Goal: Task Accomplishment & Management: Manage account settings

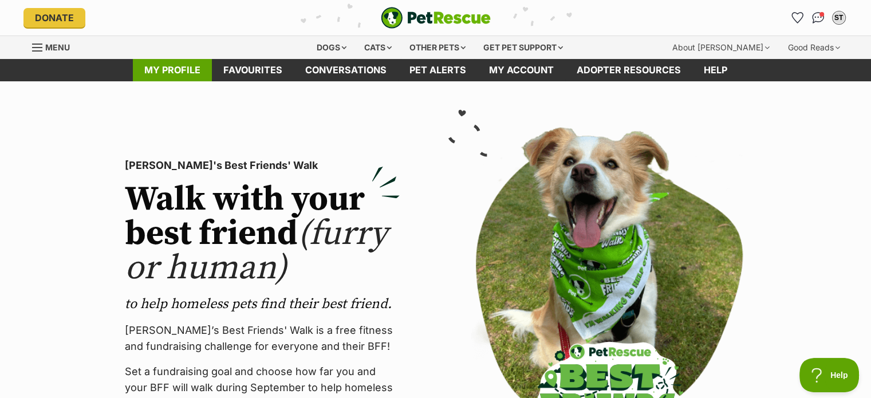
click at [176, 73] on link "My profile" at bounding box center [172, 70] width 79 height 22
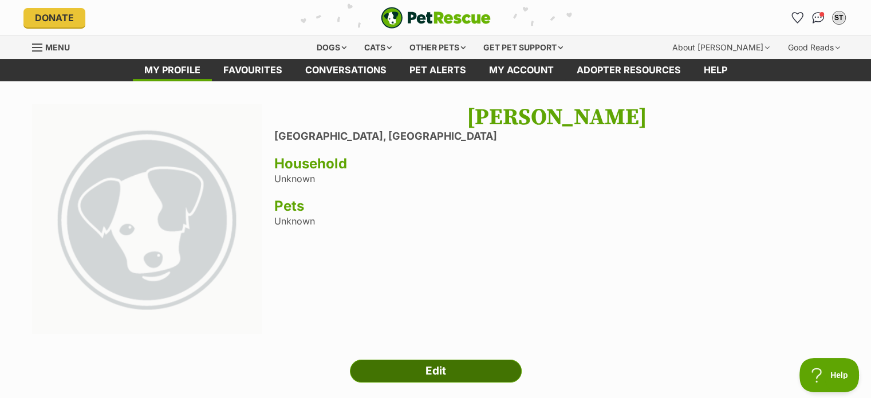
click at [438, 366] on link "Edit" at bounding box center [436, 371] width 172 height 23
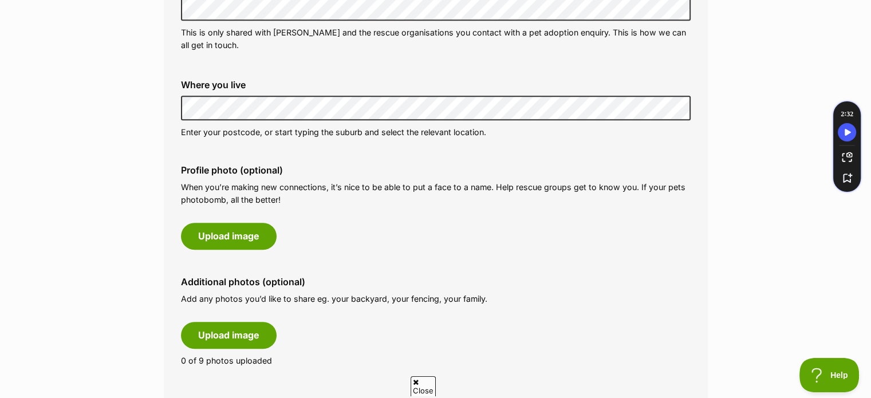
scroll to position [535, 0]
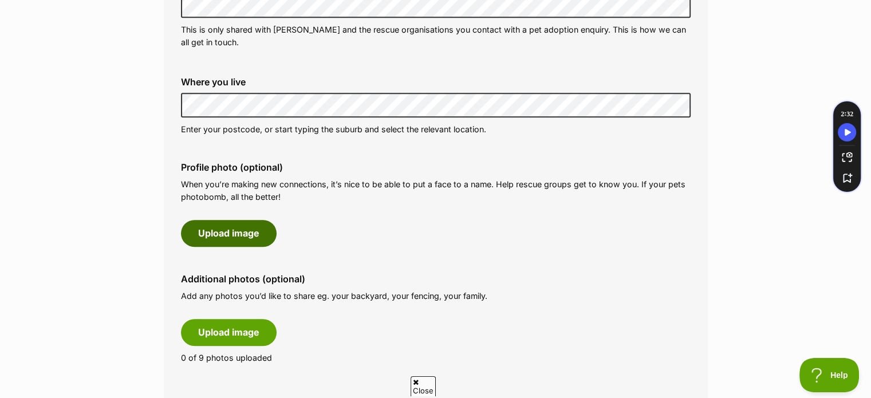
click at [226, 233] on button "Upload image" at bounding box center [229, 233] width 96 height 26
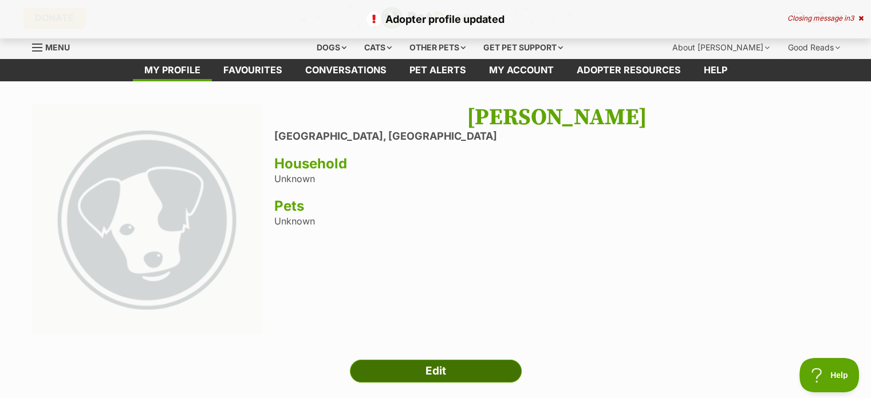
click at [408, 367] on link "Edit" at bounding box center [436, 371] width 172 height 23
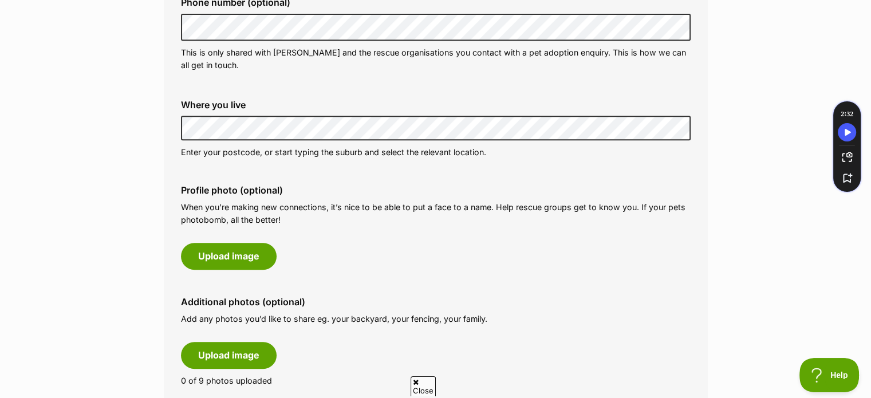
scroll to position [543, 0]
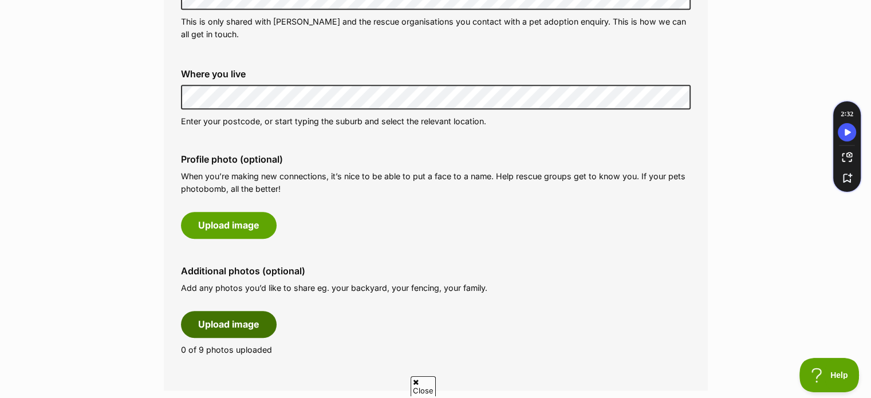
click at [228, 325] on button "Upload image" at bounding box center [229, 324] width 96 height 26
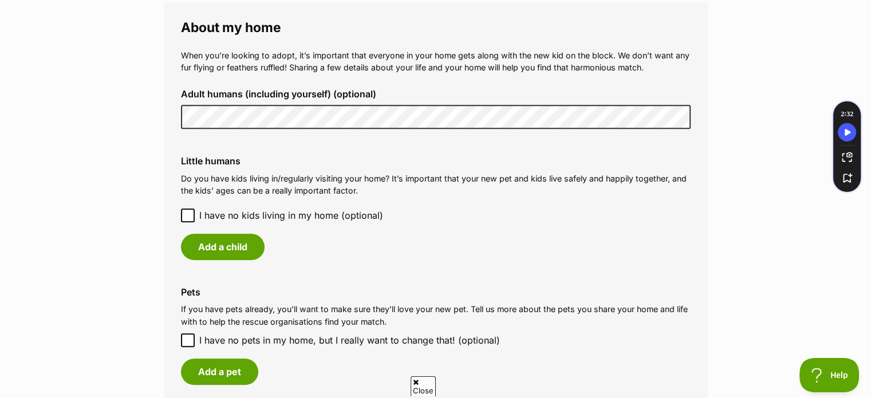
scroll to position [1222, 0]
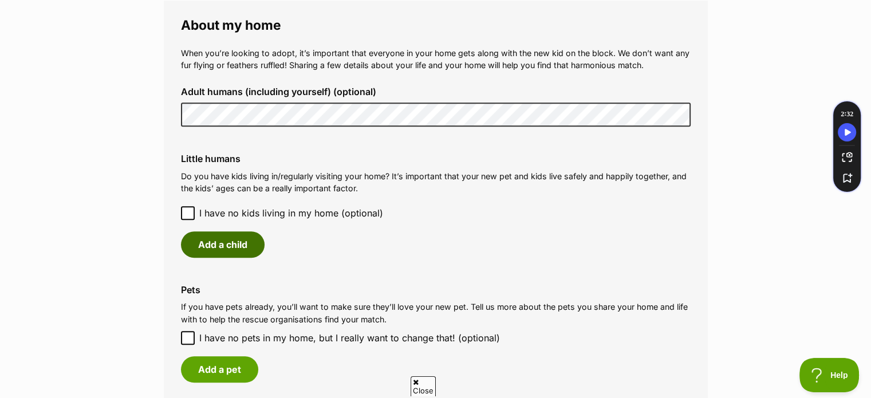
click at [225, 241] on button "Add a child" at bounding box center [223, 244] width 84 height 26
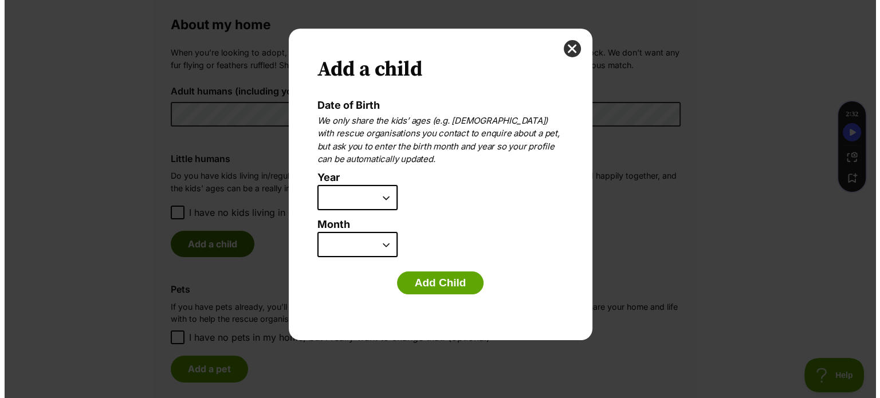
scroll to position [0, 0]
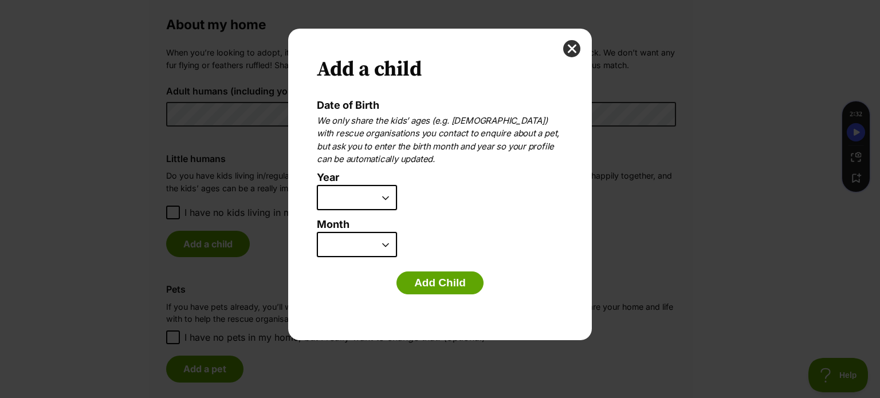
click at [385, 195] on select "2025 2024 2023 2022 2021 2020 2019 2018 2017 2016 2015 2014 2013 2012 2011 2010…" at bounding box center [357, 197] width 80 height 25
select select "2014"
click at [317, 185] on select "2025 2024 2023 2022 2021 2020 2019 2018 2017 2016 2015 2014 2013 2012 2011 2010…" at bounding box center [357, 197] width 80 height 25
click at [383, 241] on select "January February March April May June July August September October November De…" at bounding box center [357, 244] width 80 height 25
select select "7"
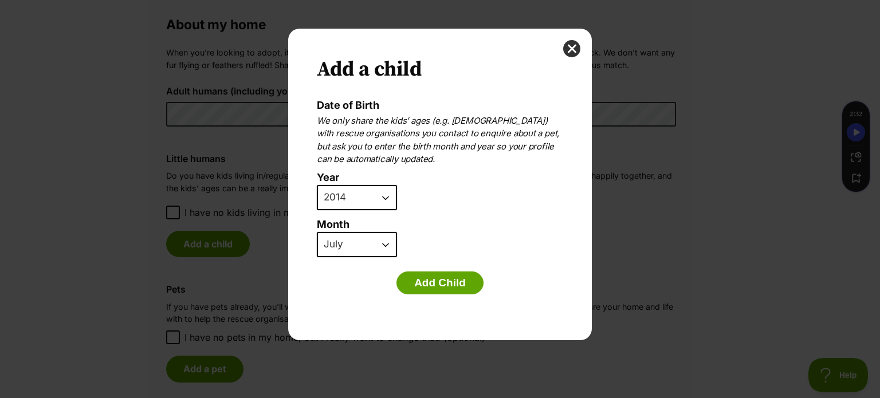
click at [317, 232] on select "January February March April May June July August September October November De…" at bounding box center [357, 244] width 80 height 25
click at [436, 281] on button "Add Child" at bounding box center [439, 283] width 87 height 23
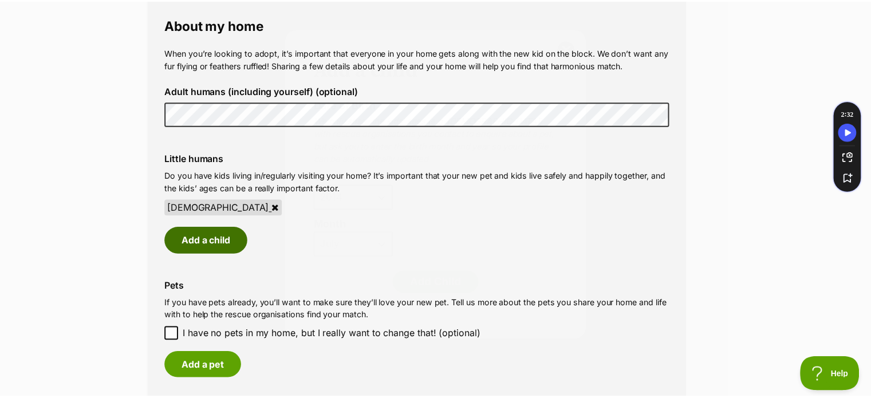
scroll to position [1221, 0]
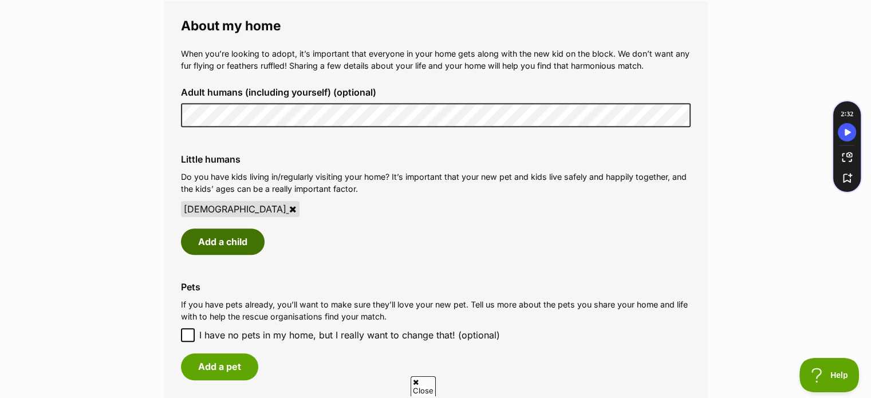
click at [227, 240] on button "Add a child" at bounding box center [223, 242] width 84 height 26
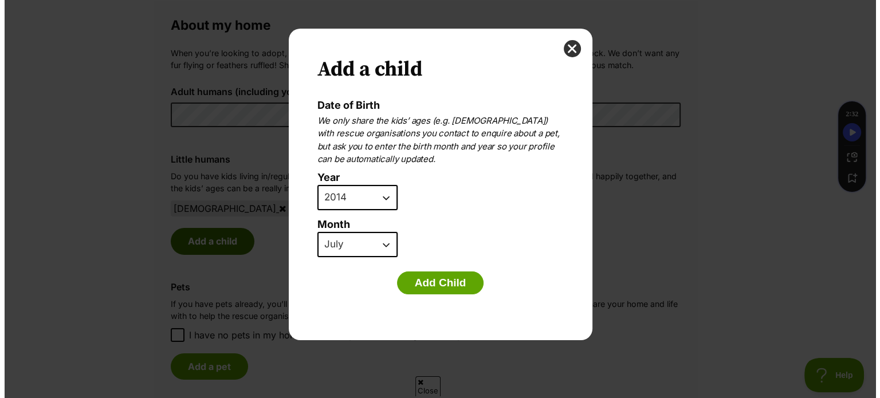
scroll to position [0, 0]
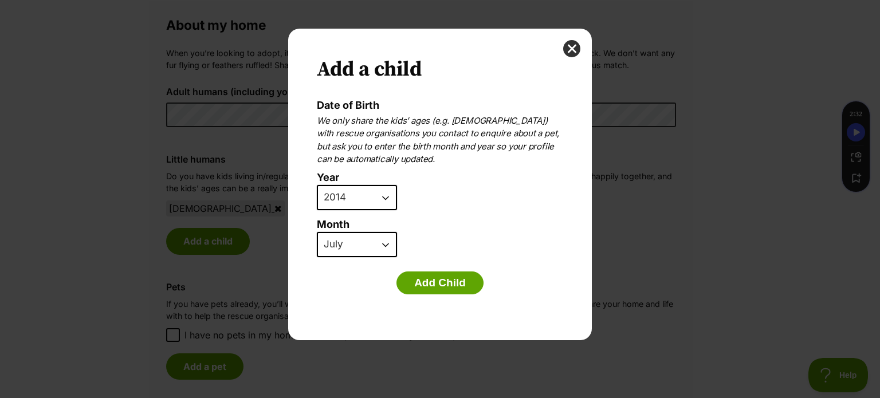
click at [385, 197] on select "2025 2024 2023 2022 2021 2020 2019 2018 2017 2016 2015 2014 2013 2012 2011 2010…" at bounding box center [357, 197] width 80 height 25
select select "2011"
click at [317, 185] on select "2025 2024 2023 2022 2021 2020 2019 2018 2017 2016 2015 2014 2013 2012 2011 2010…" at bounding box center [357, 197] width 80 height 25
click at [383, 241] on select "January February March April May June July August September October November De…" at bounding box center [357, 244] width 80 height 25
select select "2"
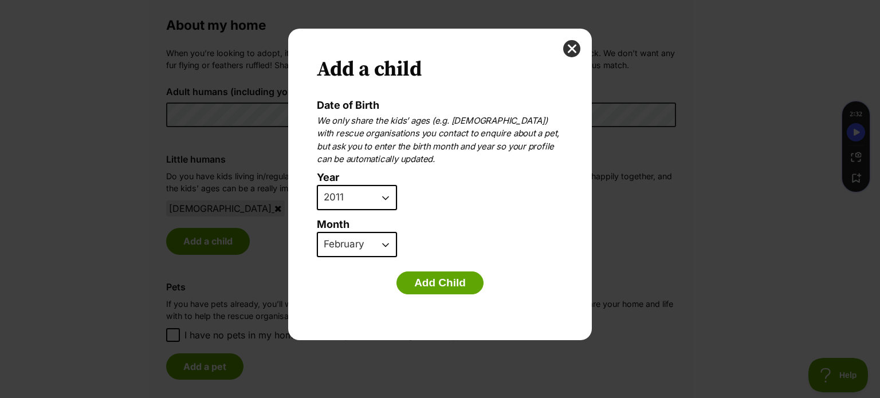
click at [317, 232] on select "January February March April May June July August September October November De…" at bounding box center [357, 244] width 80 height 25
click at [431, 283] on button "Add Child" at bounding box center [439, 283] width 87 height 23
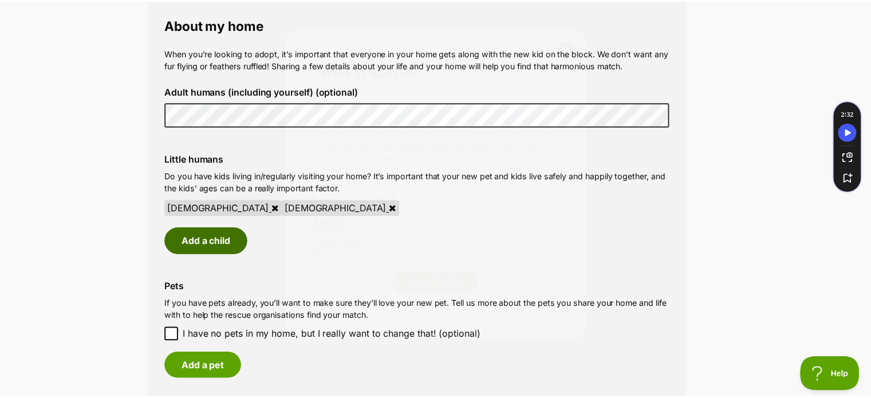
scroll to position [1221, 0]
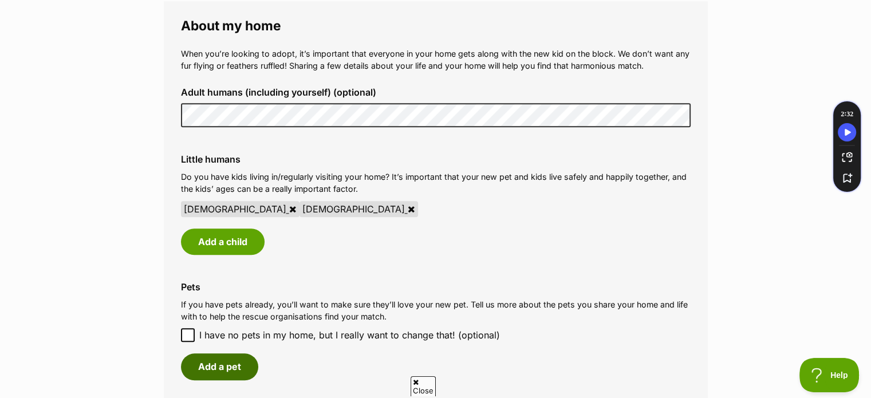
click at [227, 359] on button "Add a pet" at bounding box center [219, 366] width 77 height 26
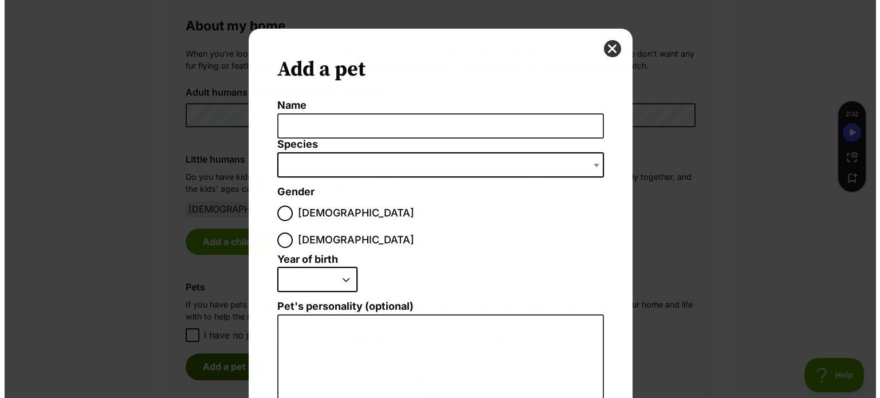
scroll to position [0, 0]
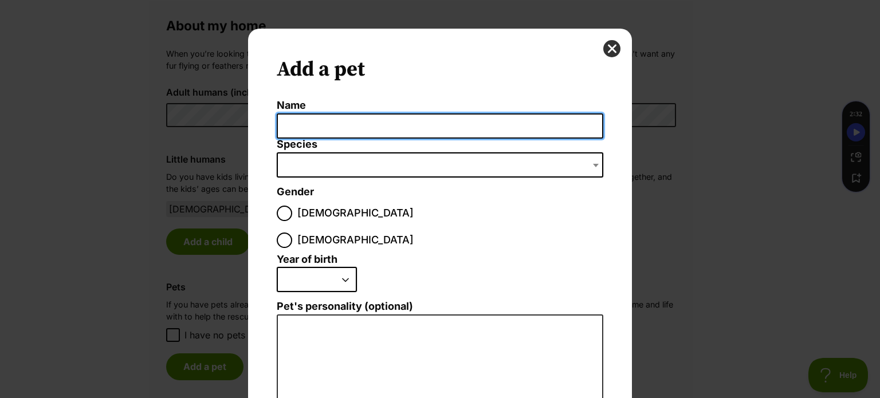
click at [314, 127] on input "Name" at bounding box center [440, 126] width 327 height 26
type input "Rein"
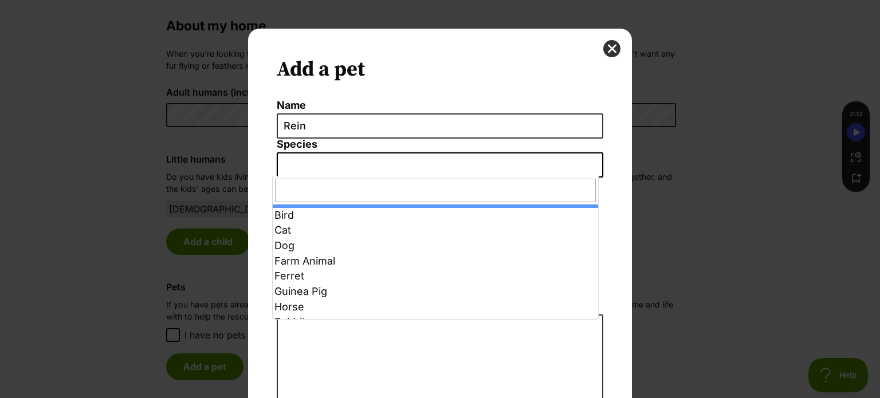
click at [305, 165] on span "Dialog Window - Close (Press escape to close)" at bounding box center [440, 164] width 327 height 25
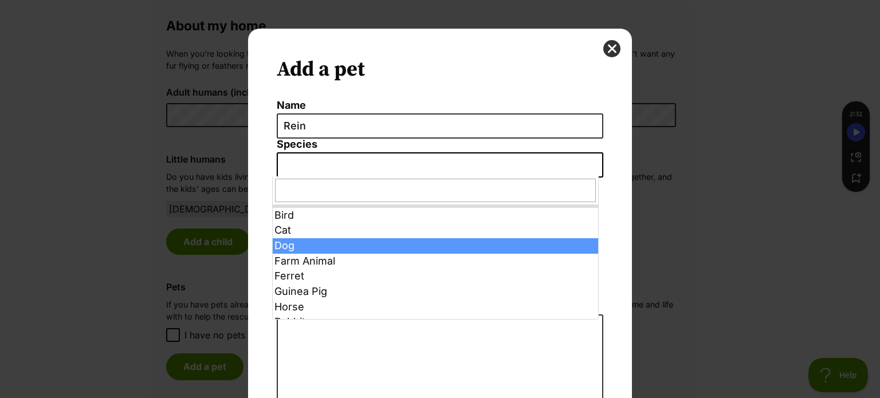
select select "1"
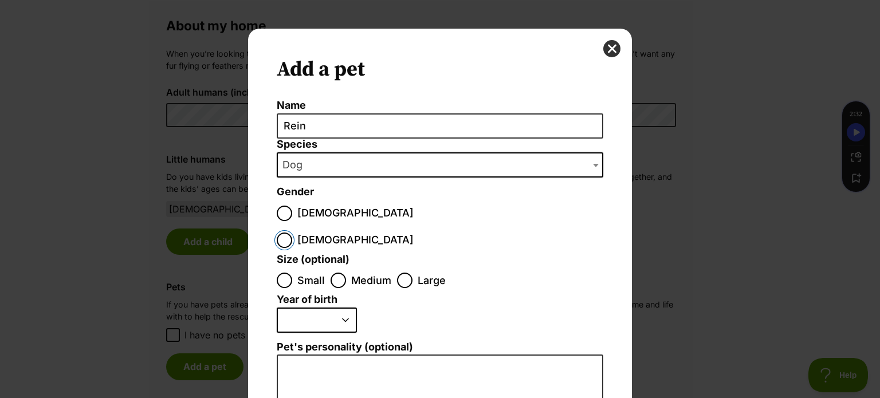
click at [292, 233] on input "Female" at bounding box center [284, 240] width 15 height 15
radio input "true"
click at [397, 273] on input "Large" at bounding box center [404, 280] width 15 height 15
radio input "true"
click at [342, 308] on select "2025 2024 2023 2022 2021 2020 2019 2018 2017 2016 2015 2014 2013 2012 2011 2010…" at bounding box center [317, 320] width 80 height 25
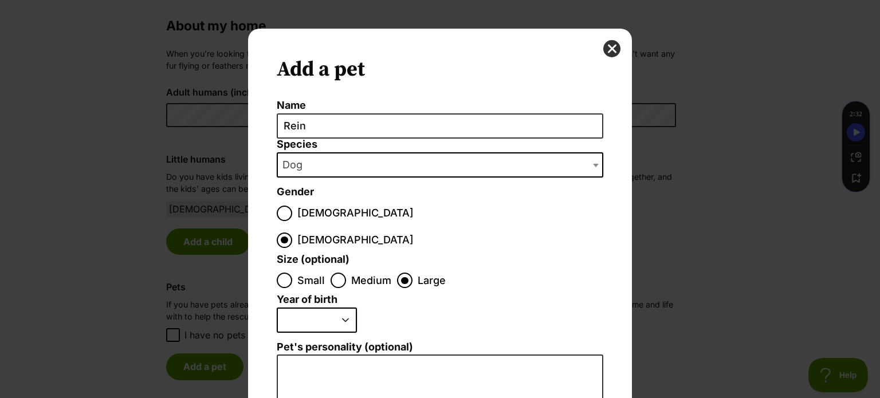
select select "2023"
click at [277, 308] on select "2025 2024 2023 2022 2021 2020 2019 2018 2017 2016 2015 2014 2013 2012 2011 2010…" at bounding box center [317, 320] width 80 height 25
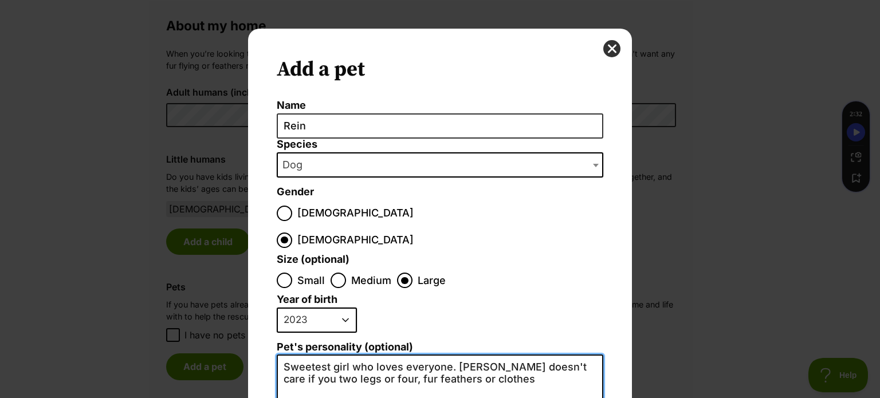
type textarea "Sweetest girl who loves everyone. Rein doesn't care if you two legs or four, fu…"
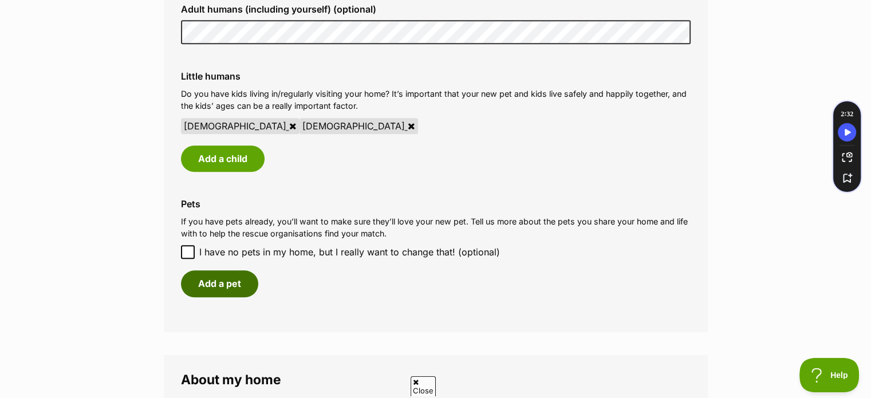
scroll to position [1343, 0]
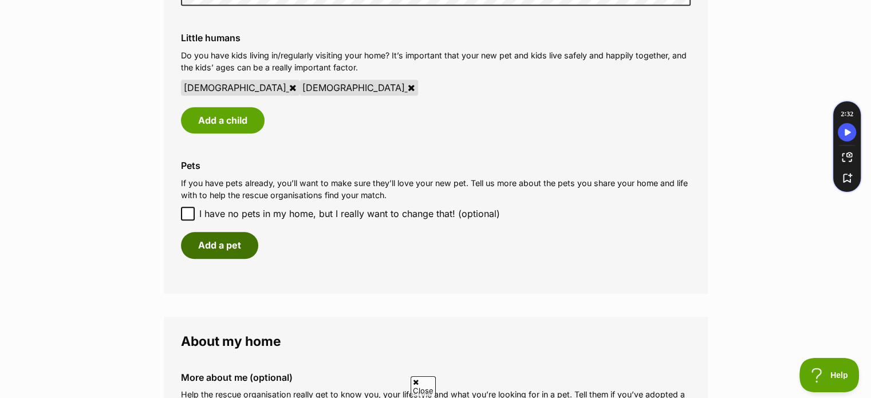
click at [227, 240] on button "Add a pet" at bounding box center [219, 245] width 77 height 26
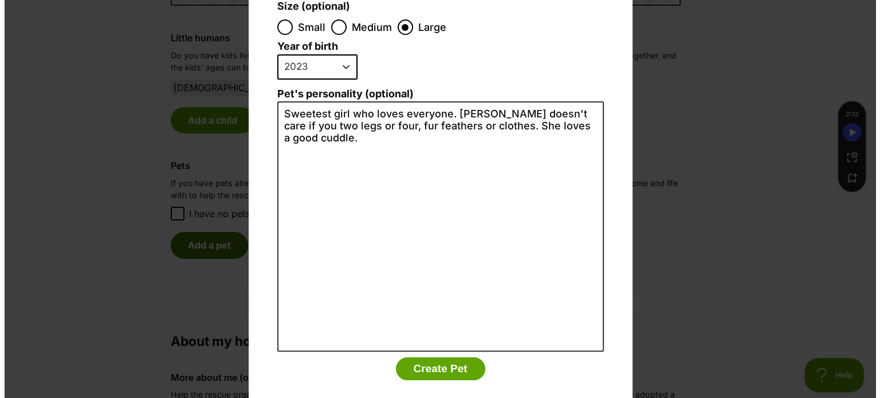
scroll to position [0, 0]
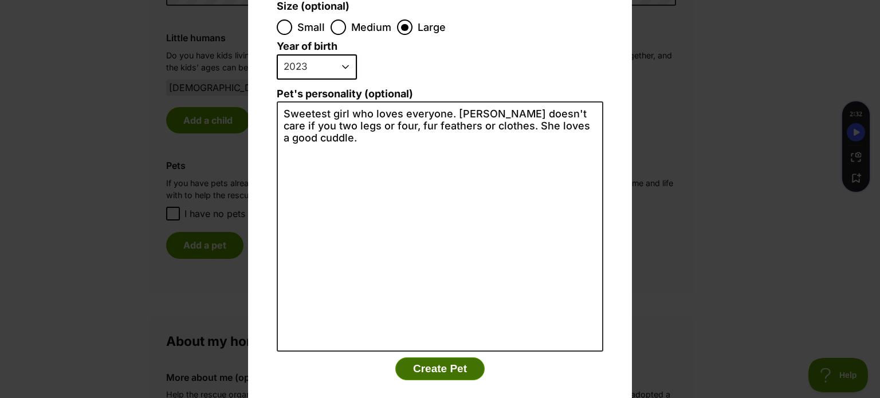
click at [444, 357] on button "Create Pet" at bounding box center [439, 368] width 89 height 23
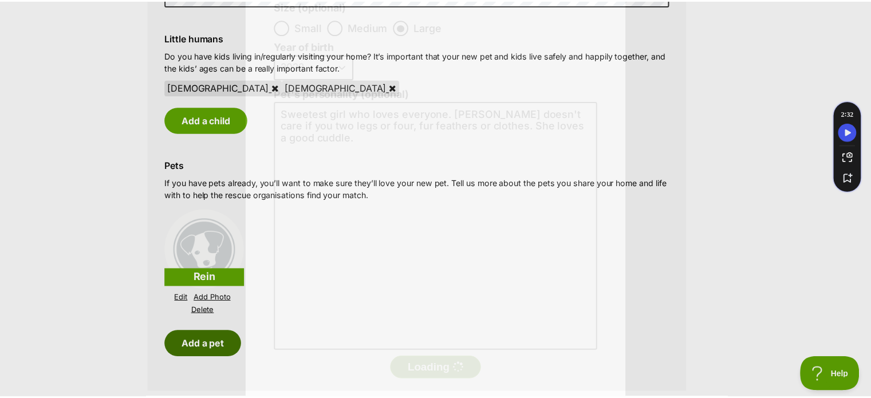
scroll to position [1343, 0]
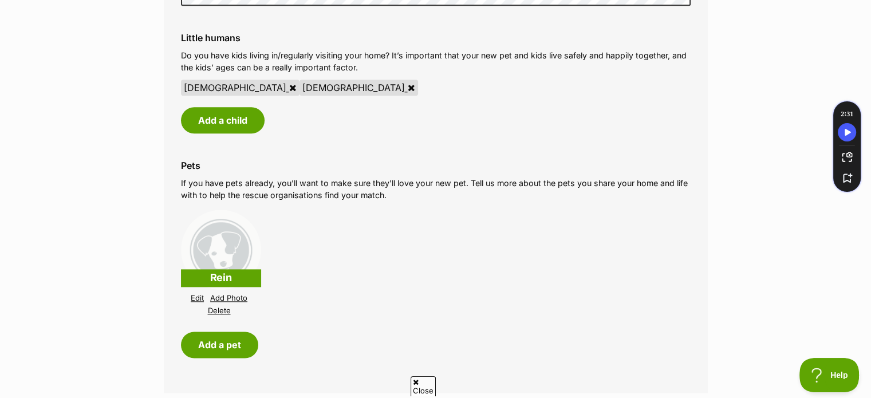
click at [230, 296] on link "Add Photo" at bounding box center [228, 298] width 37 height 9
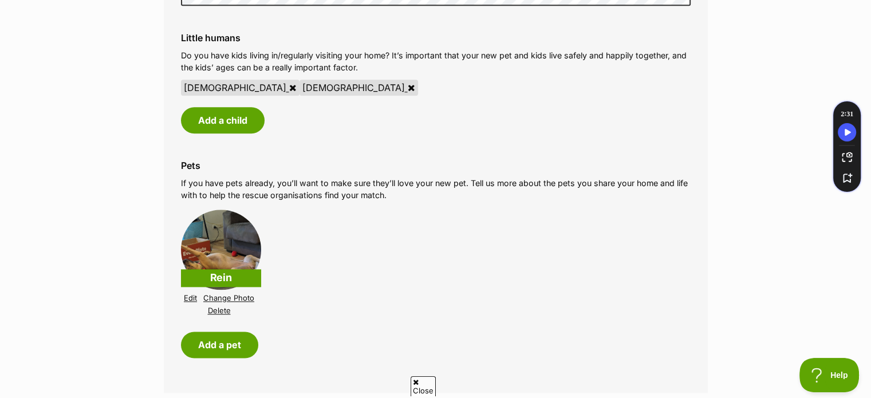
click at [234, 297] on link "Change Photo" at bounding box center [228, 298] width 51 height 9
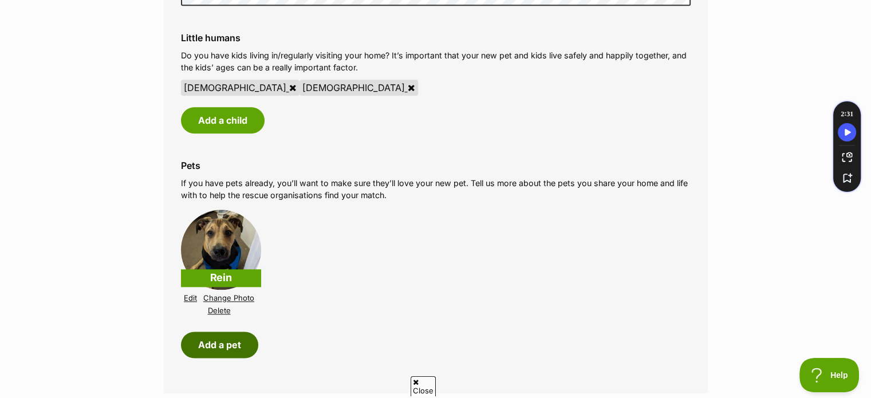
click at [222, 343] on button "Add a pet" at bounding box center [219, 345] width 77 height 26
click at [216, 254] on img at bounding box center [221, 250] width 80 height 80
click at [187, 298] on link "Edit" at bounding box center [190, 298] width 13 height 9
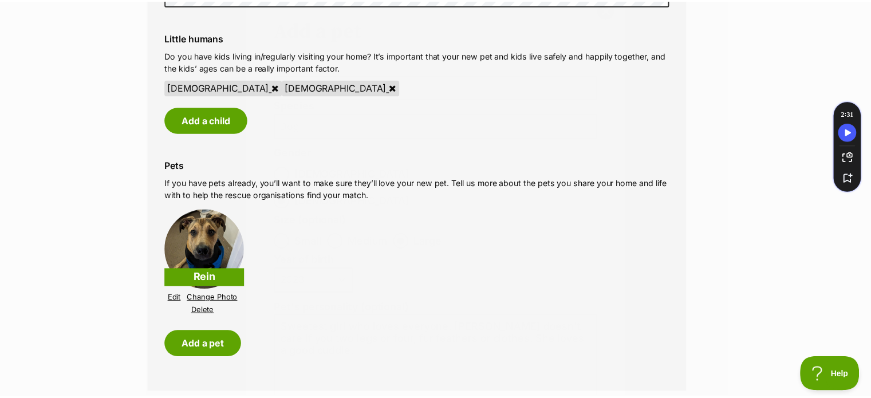
scroll to position [0, 0]
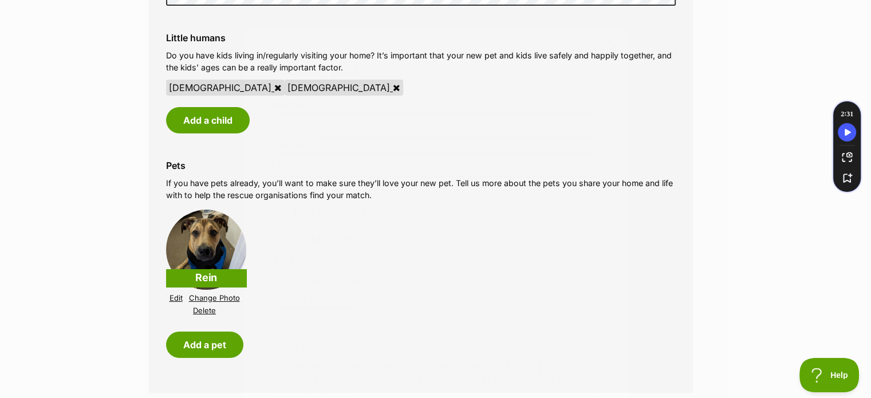
click at [871, 0] on html "Skip to main content Log in to favourite this pet Log in Or sign up Search PetR…" at bounding box center [435, 0] width 871 height 0
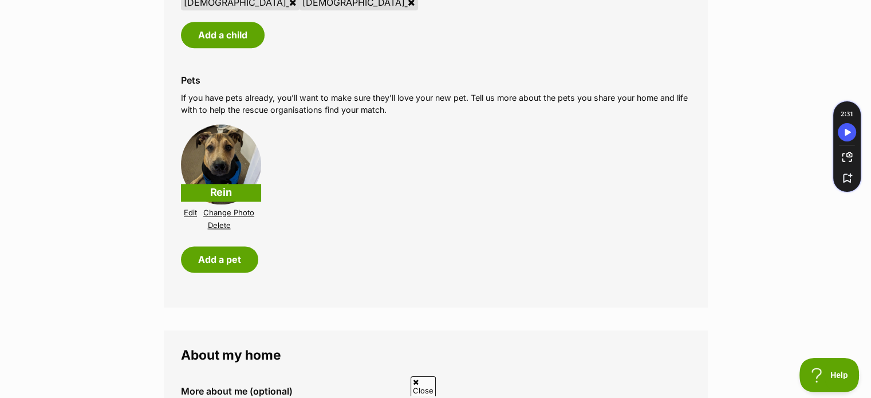
scroll to position [1449, 0]
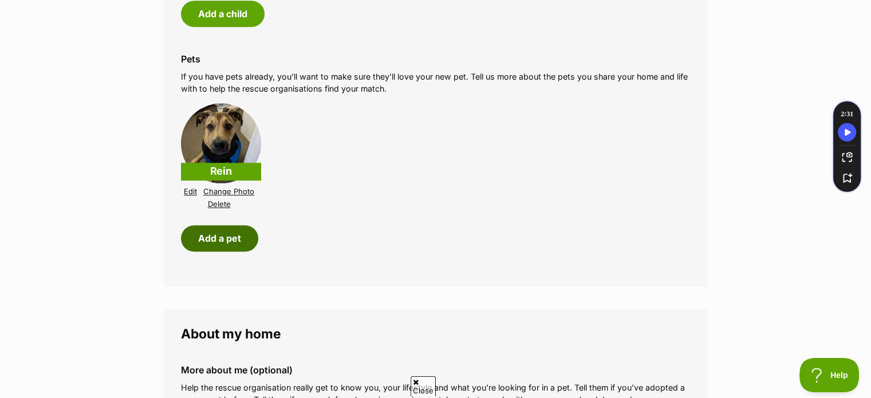
click at [214, 235] on button "Add a pet" at bounding box center [219, 238] width 77 height 26
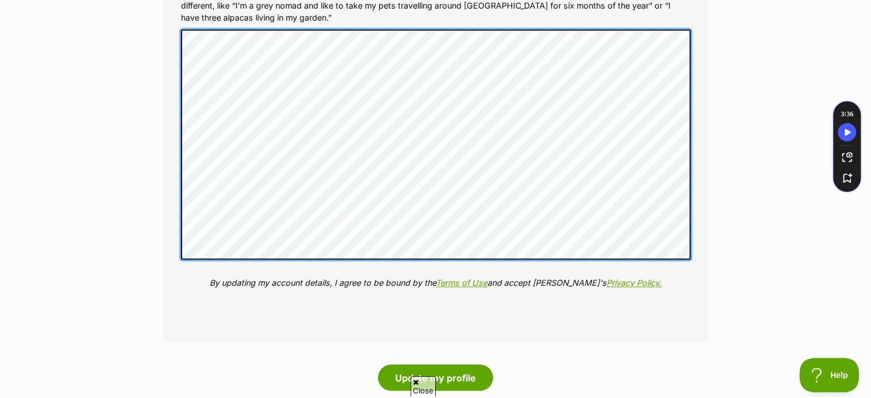
scroll to position [1907, 0]
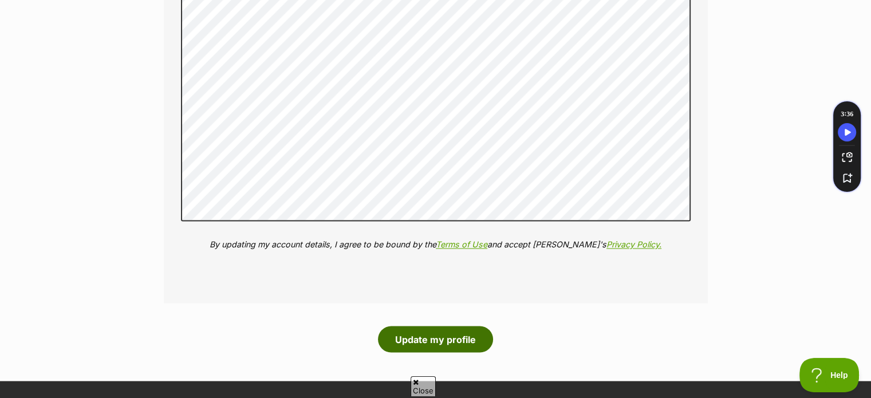
click at [438, 336] on button "Update my profile" at bounding box center [435, 339] width 115 height 26
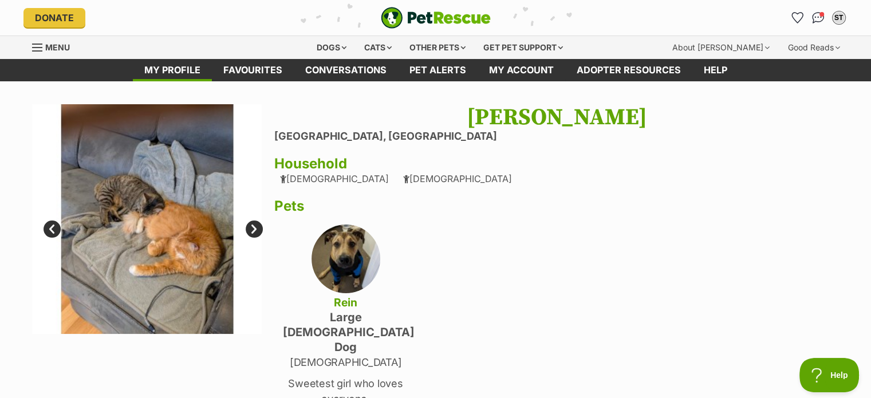
click at [254, 231] on link "Next" at bounding box center [254, 229] width 17 height 17
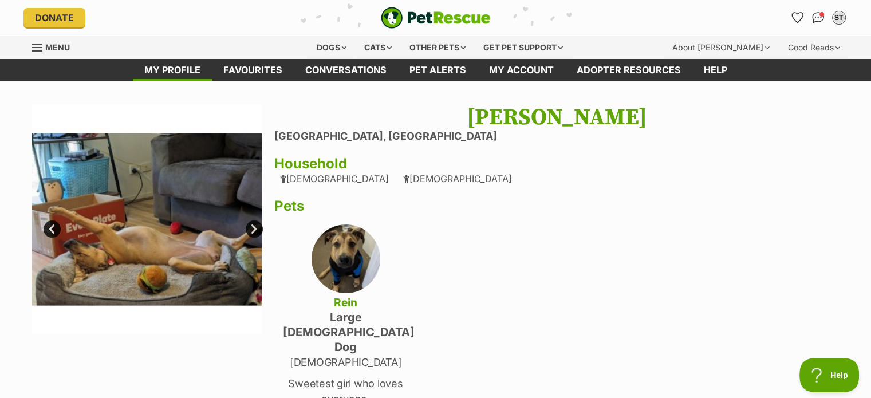
click at [254, 231] on link "Next" at bounding box center [254, 229] width 17 height 17
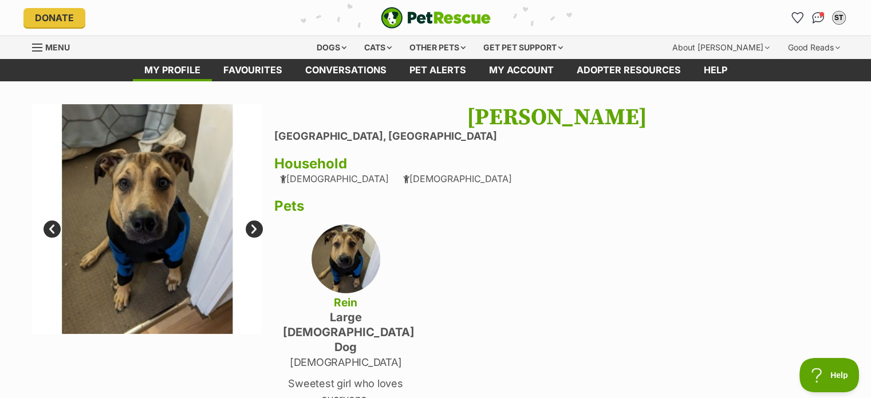
click at [254, 231] on link "Next" at bounding box center [254, 229] width 17 height 17
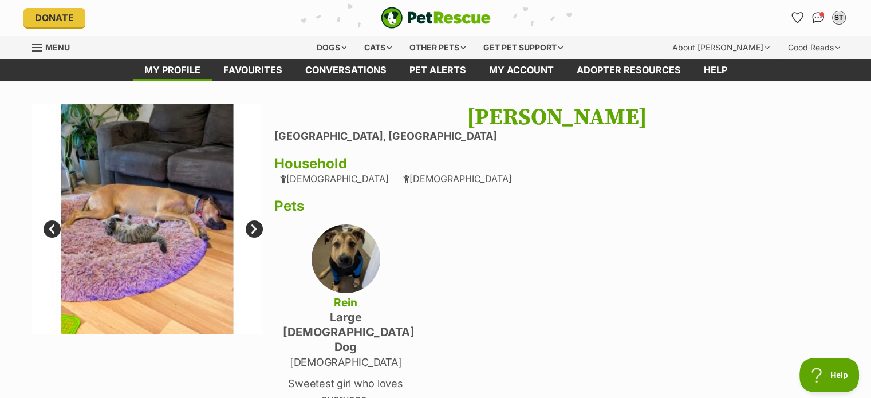
click at [254, 231] on link "Next" at bounding box center [254, 229] width 17 height 17
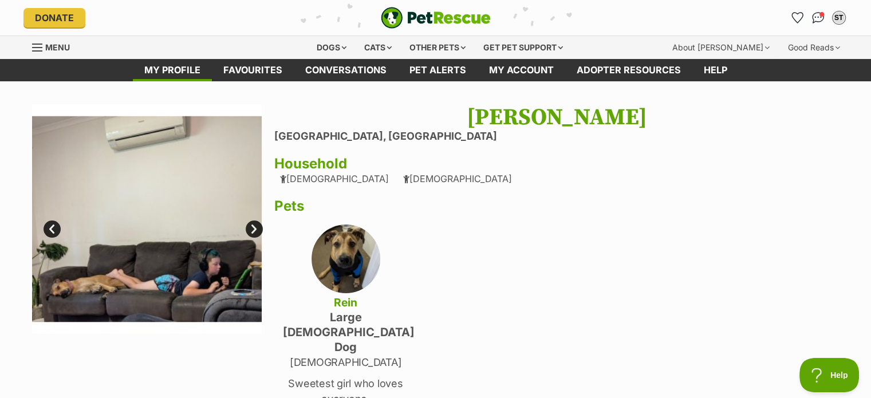
click at [254, 231] on link "Next" at bounding box center [254, 229] width 17 height 17
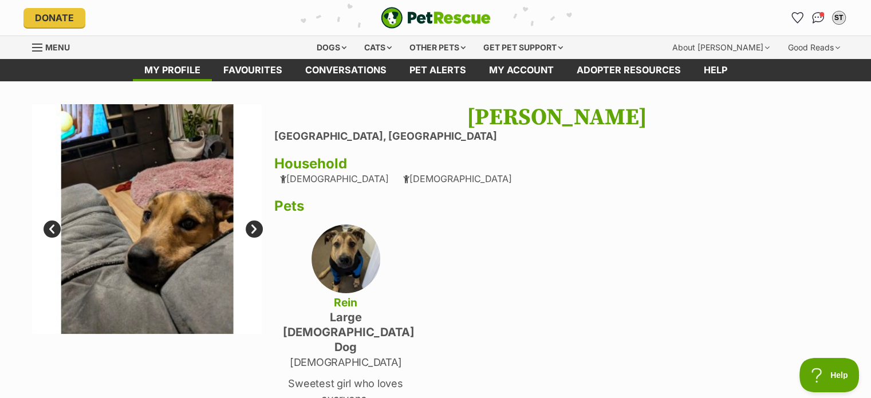
click at [254, 231] on link "Next" at bounding box center [254, 229] width 17 height 17
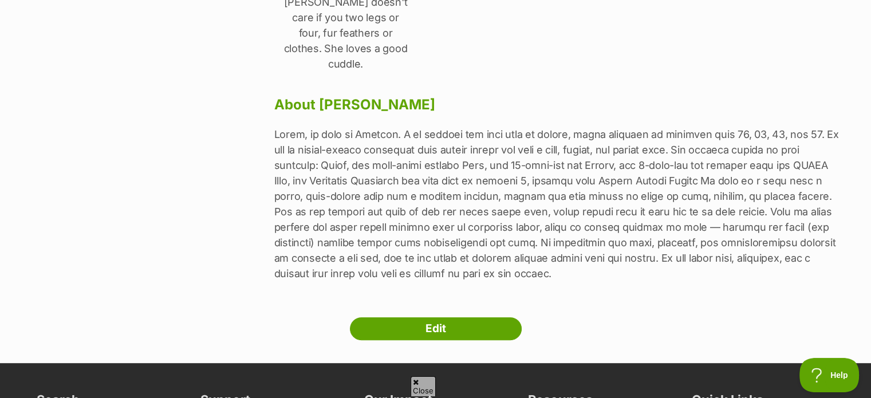
scroll to position [428, 0]
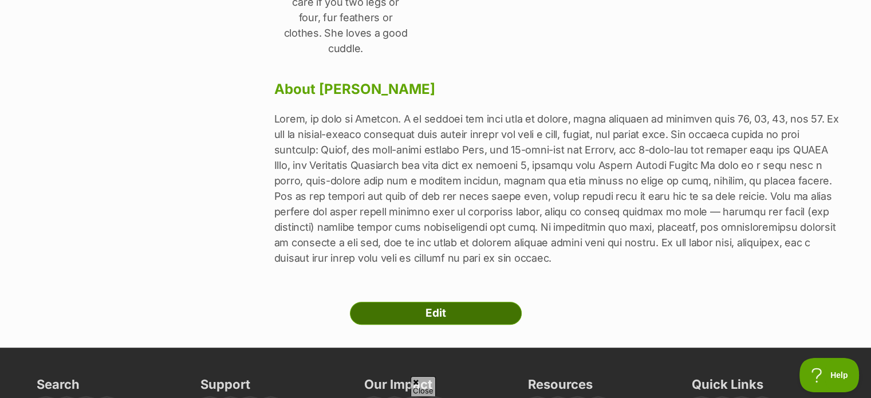
click at [417, 302] on link "Edit" at bounding box center [436, 313] width 172 height 23
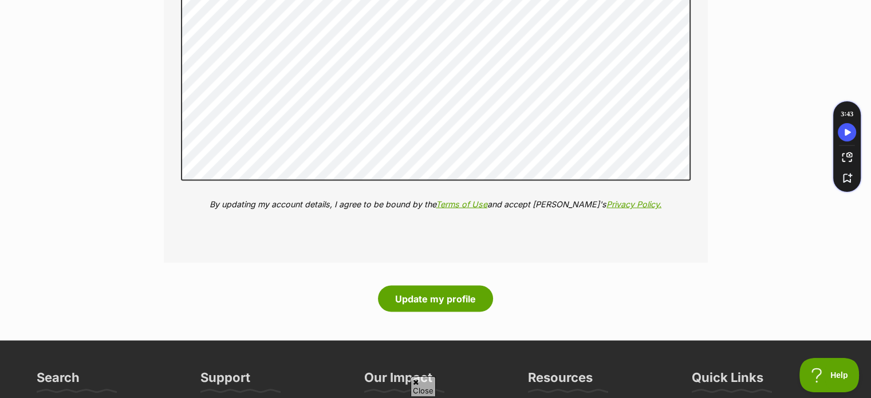
scroll to position [2001, 0]
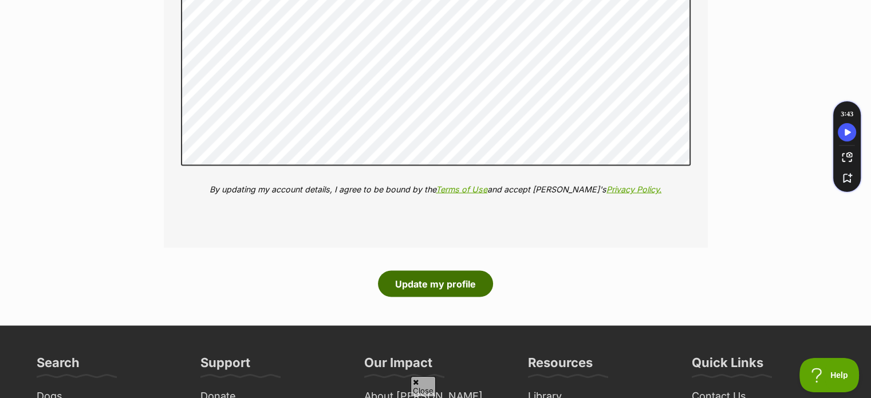
click at [427, 285] on button "Update my profile" at bounding box center [435, 283] width 115 height 26
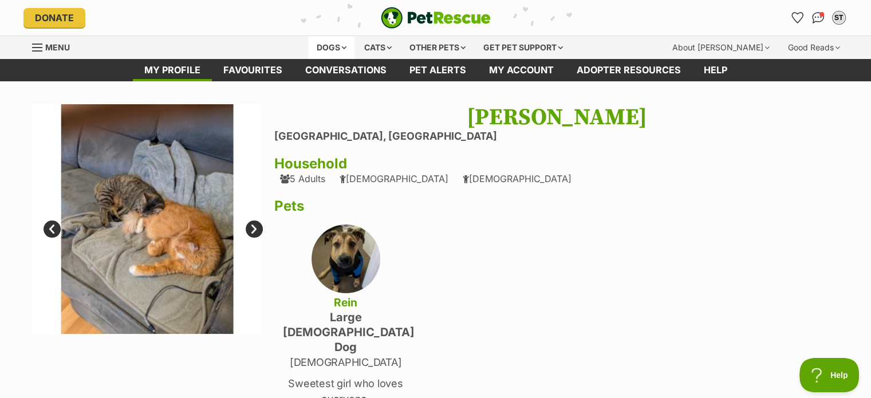
click at [321, 45] on div "Dogs" at bounding box center [332, 47] width 46 height 23
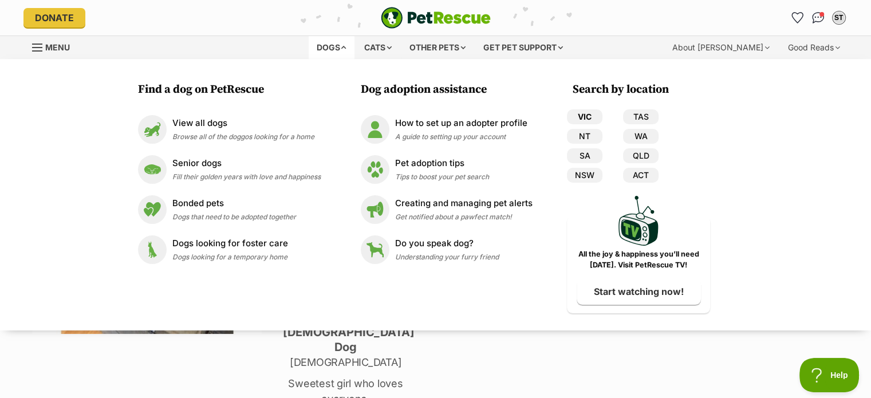
click at [585, 116] on link "VIC" at bounding box center [585, 116] width 36 height 15
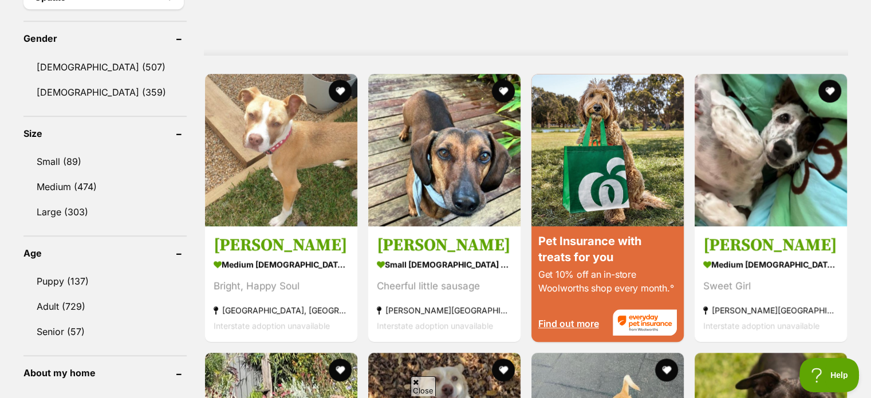
scroll to position [985, 0]
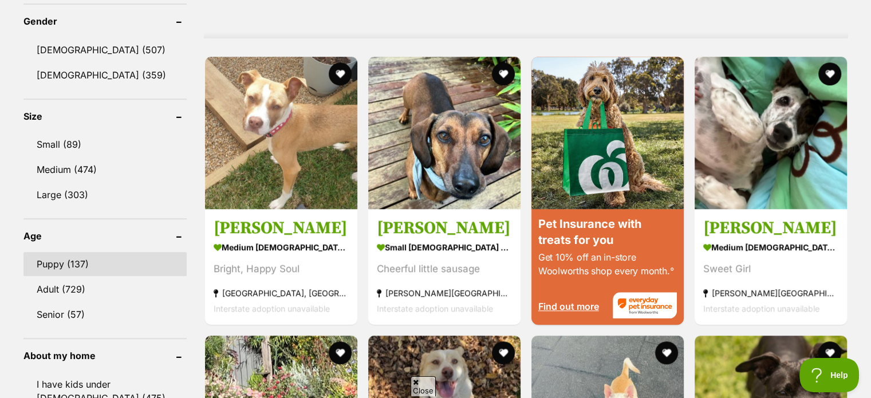
click at [50, 267] on link "Puppy (137)" at bounding box center [104, 264] width 163 height 24
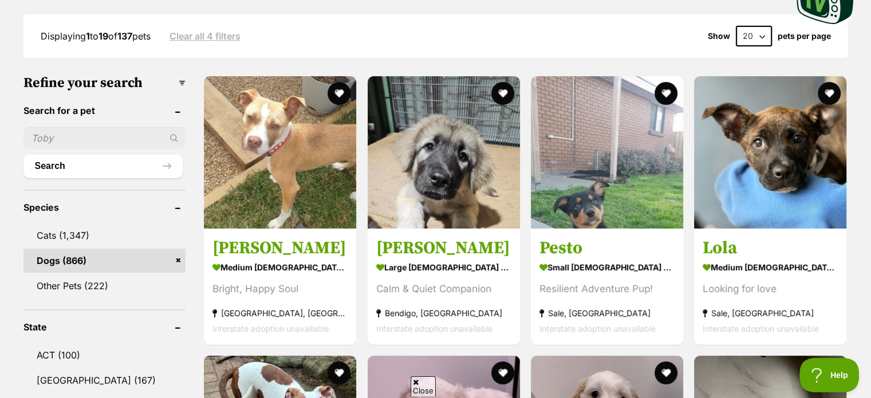
scroll to position [321, 0]
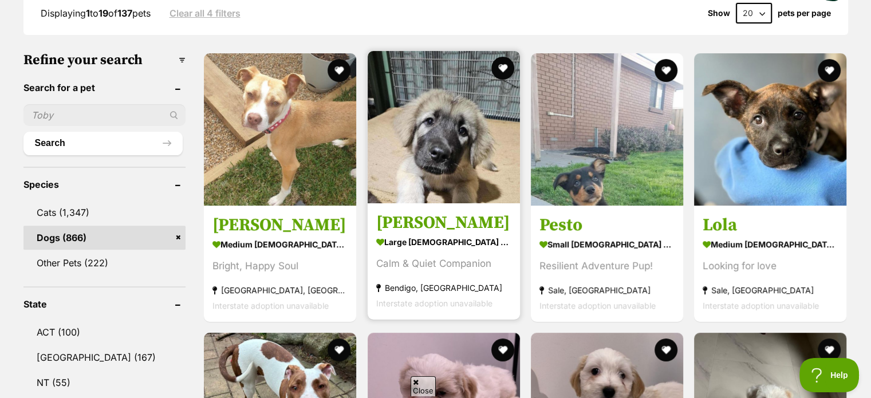
click at [399, 241] on strong "large [DEMOGRAPHIC_DATA] Dog" at bounding box center [443, 242] width 135 height 17
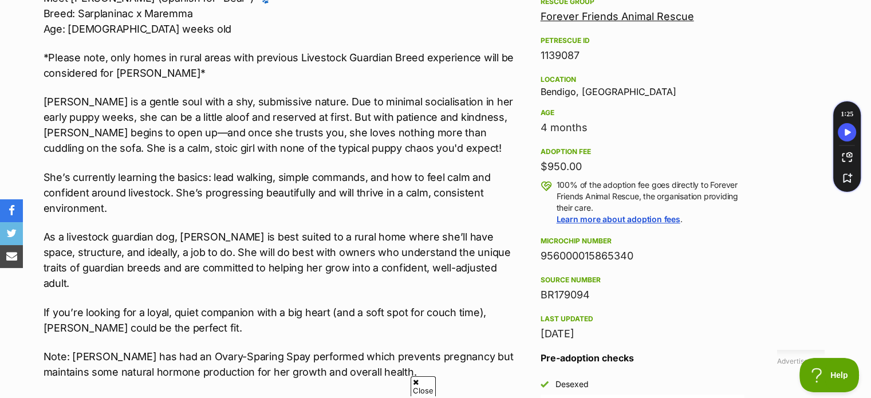
scroll to position [718, 0]
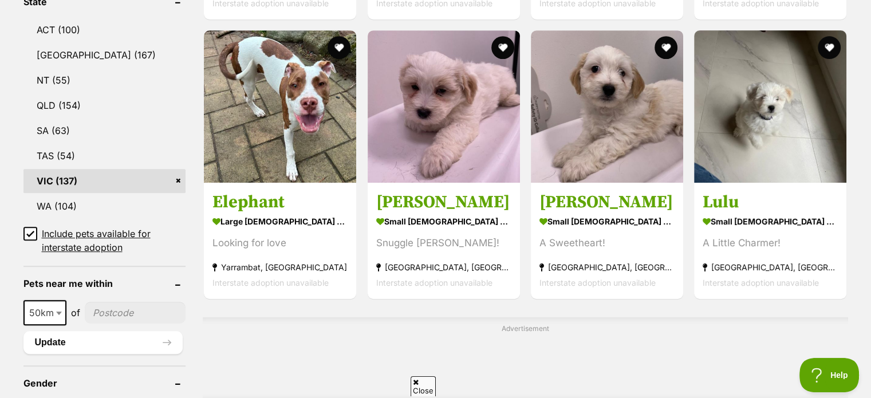
scroll to position [626, 0]
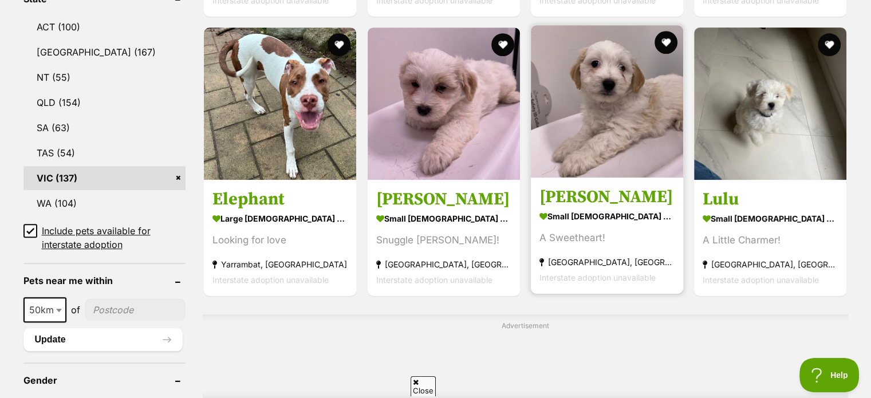
click at [560, 216] on strong "small [DEMOGRAPHIC_DATA] Dog" at bounding box center [607, 216] width 135 height 17
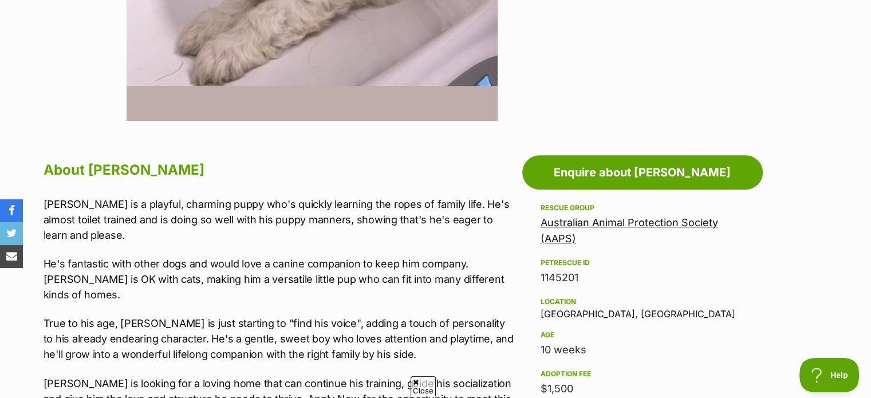
scroll to position [512, 0]
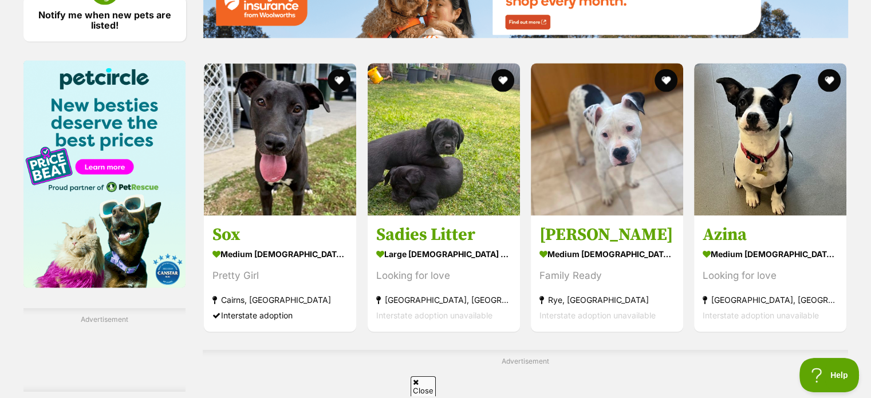
scroll to position [1682, 0]
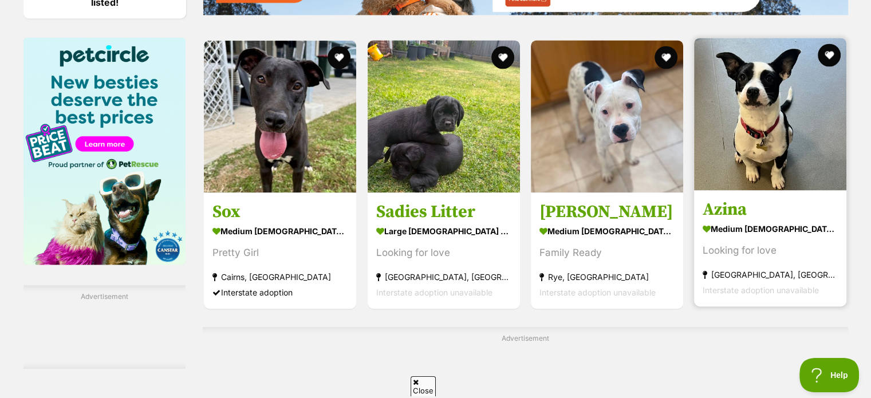
click at [751, 229] on strong "medium [DEMOGRAPHIC_DATA] Dog" at bounding box center [770, 229] width 135 height 17
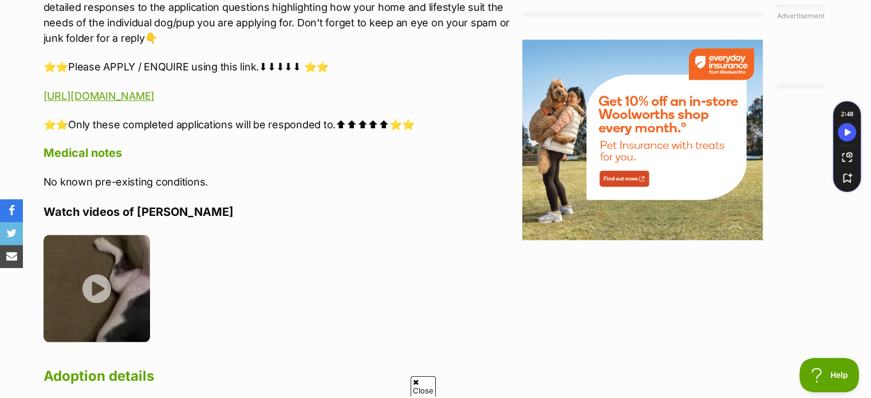
scroll to position [1283, 0]
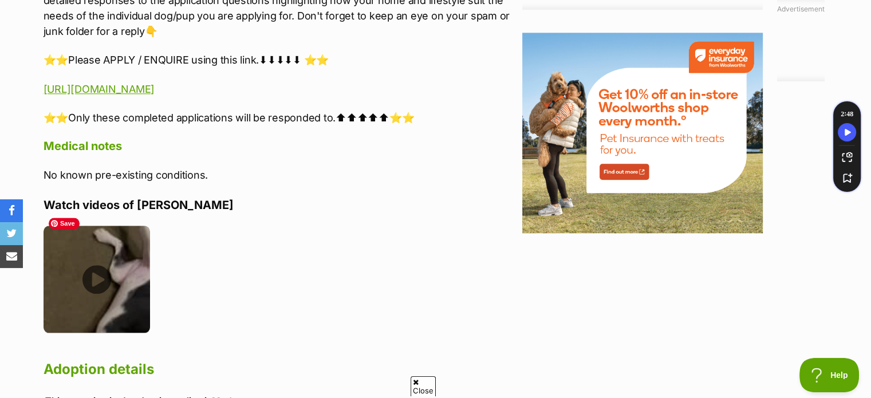
click at [103, 265] on img at bounding box center [97, 279] width 107 height 107
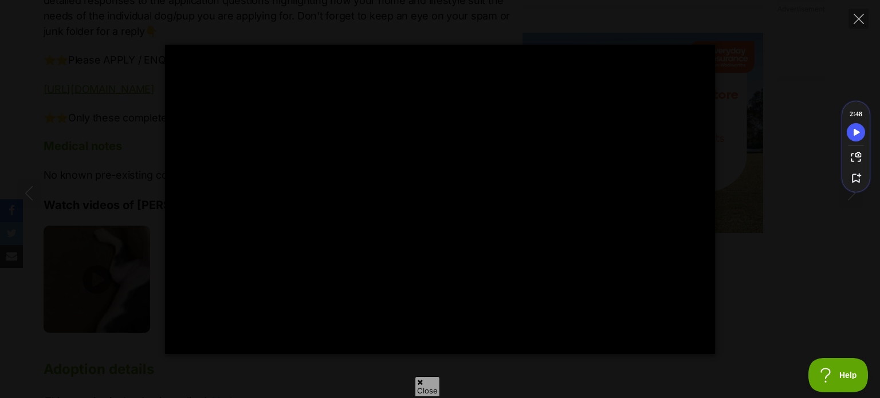
type input "100"
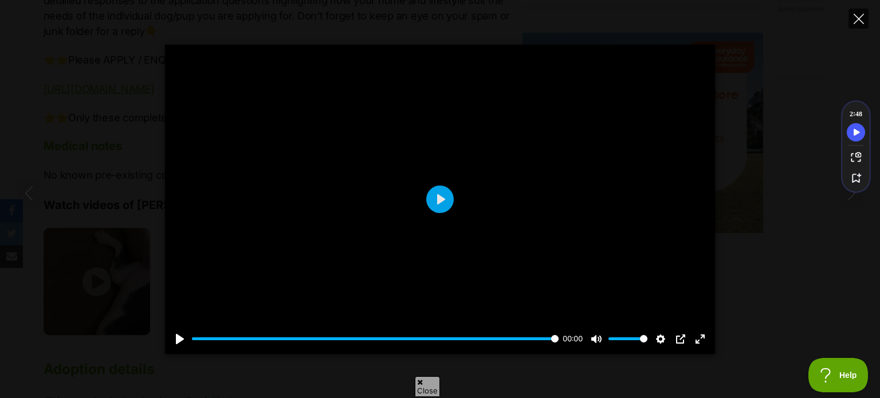
click at [862, 18] on icon "Close" at bounding box center [859, 19] width 10 height 10
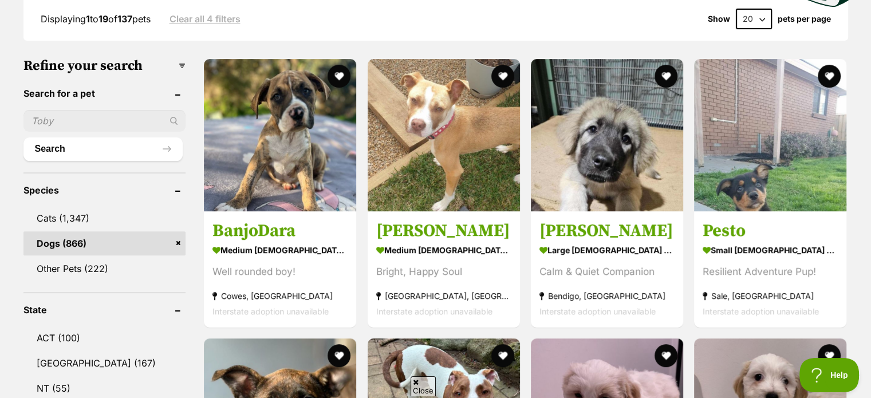
scroll to position [323, 0]
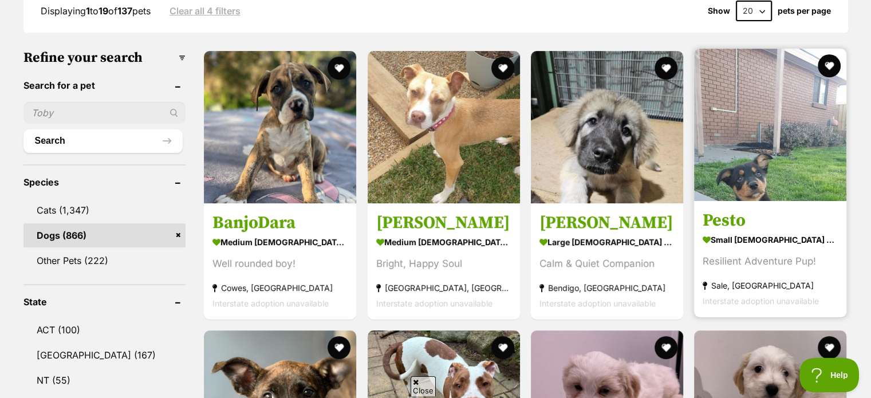
click at [735, 244] on strong "small [DEMOGRAPHIC_DATA] Dog" at bounding box center [770, 239] width 135 height 17
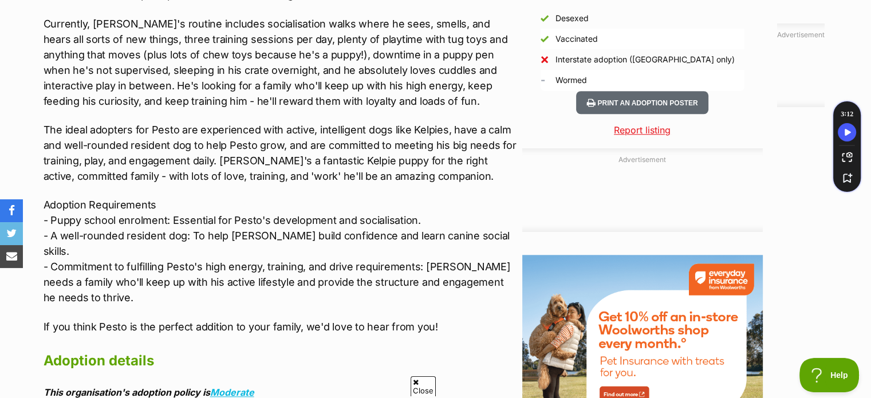
scroll to position [1062, 0]
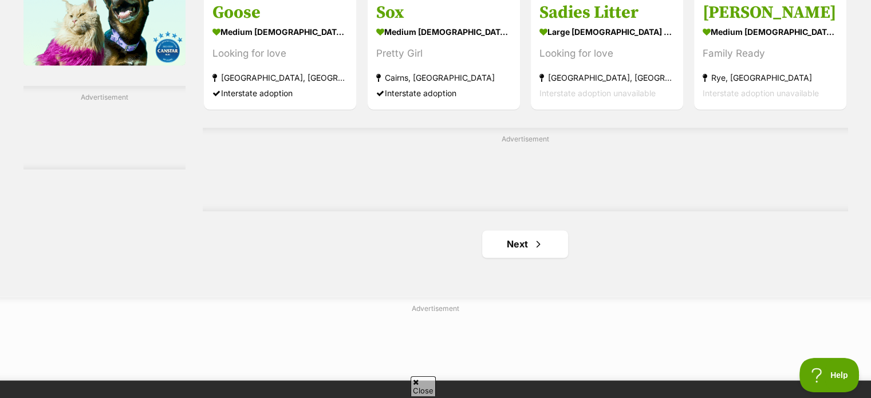
scroll to position [1912, 0]
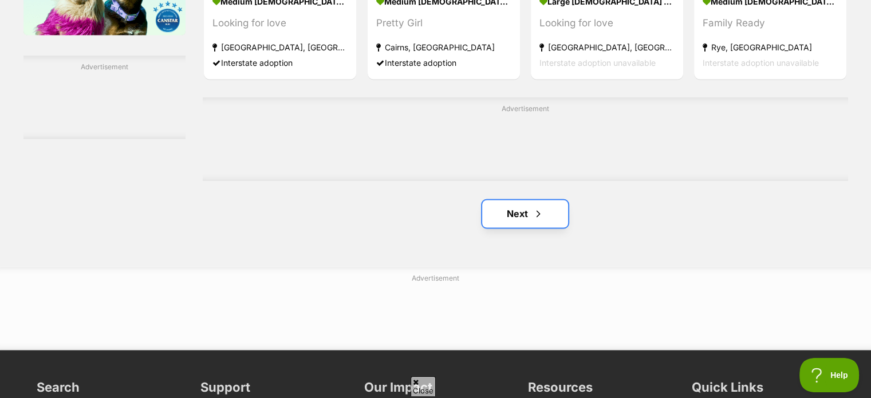
click at [511, 215] on link "Next" at bounding box center [525, 213] width 86 height 27
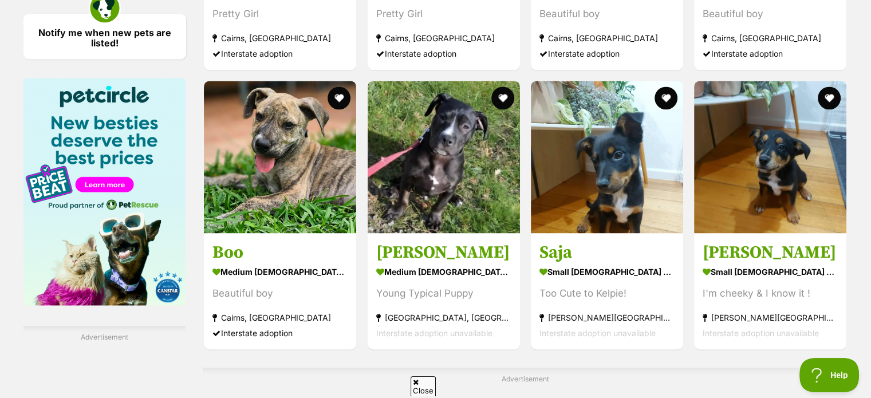
scroll to position [1642, 0]
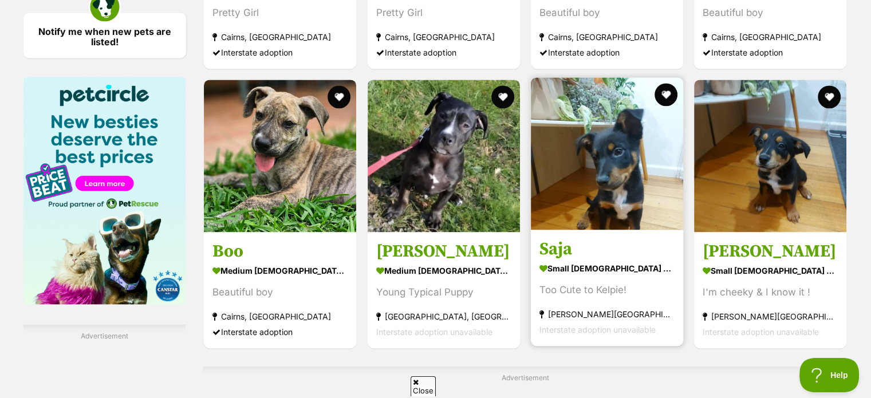
click at [587, 271] on strong "small male Dog" at bounding box center [607, 268] width 135 height 17
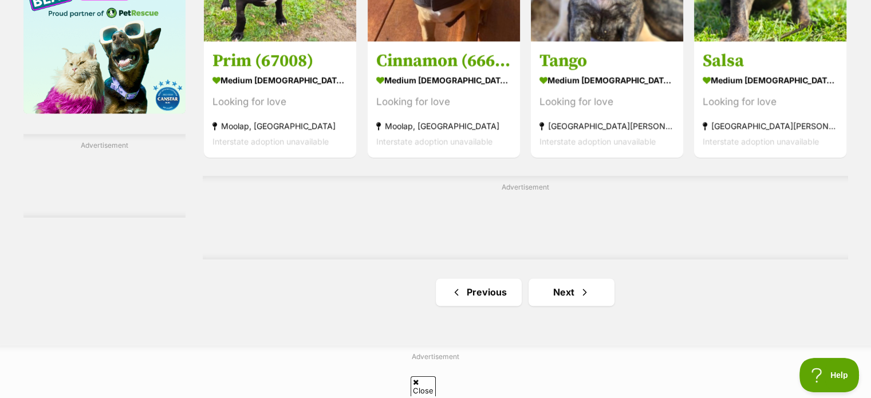
scroll to position [1849, 0]
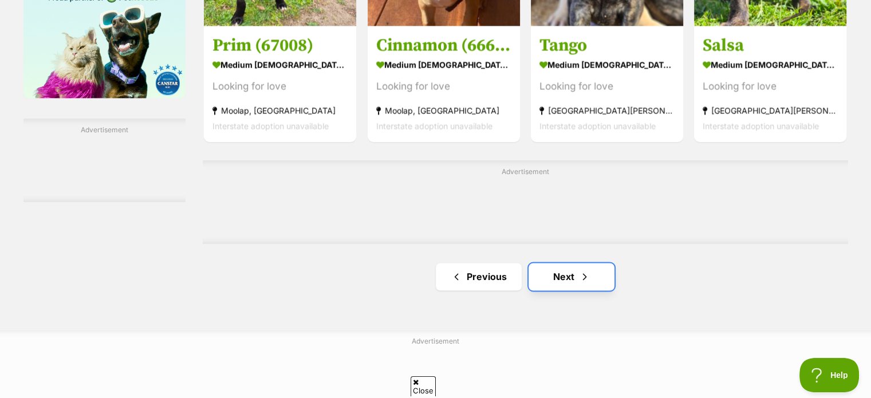
click at [557, 274] on link "Next" at bounding box center [572, 276] width 86 height 27
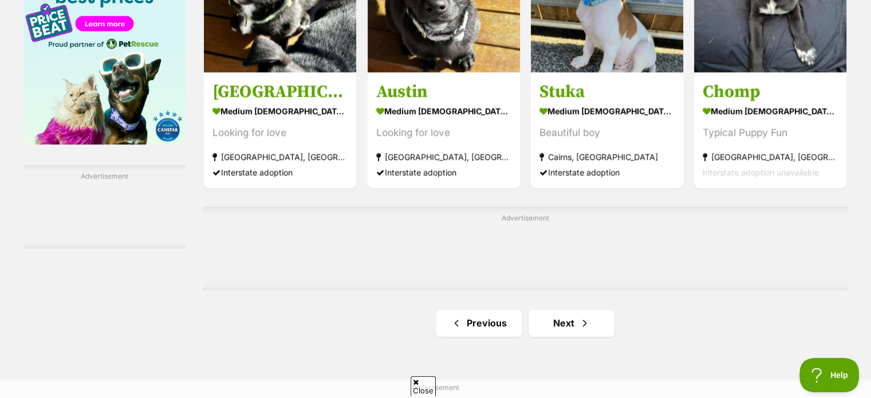
scroll to position [1803, 0]
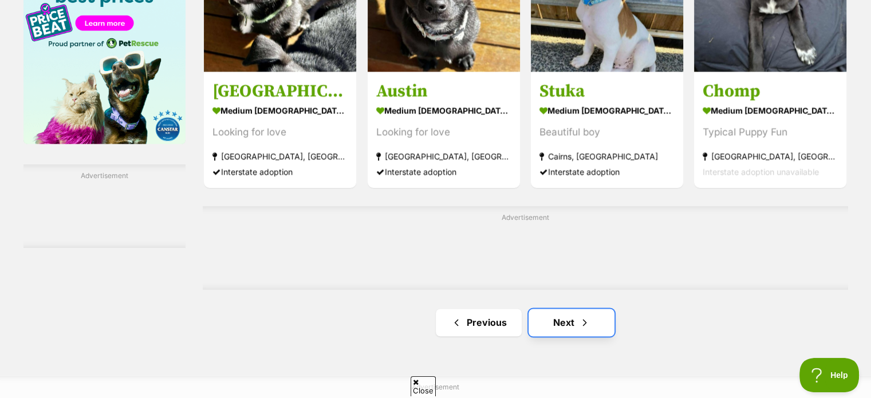
click at [561, 329] on link "Next" at bounding box center [572, 322] width 86 height 27
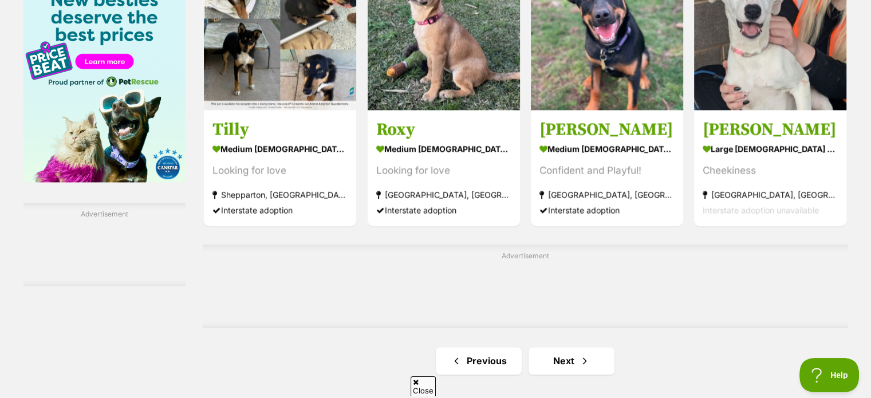
scroll to position [1840, 0]
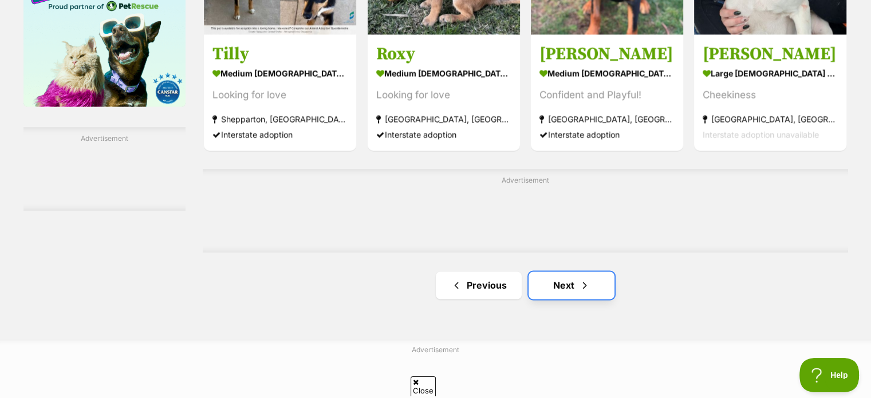
click at [579, 286] on span "Next page" at bounding box center [584, 285] width 11 height 14
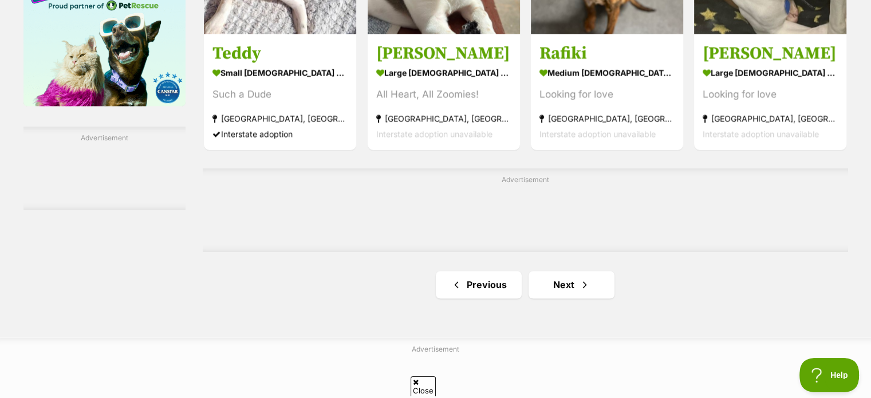
scroll to position [1856, 0]
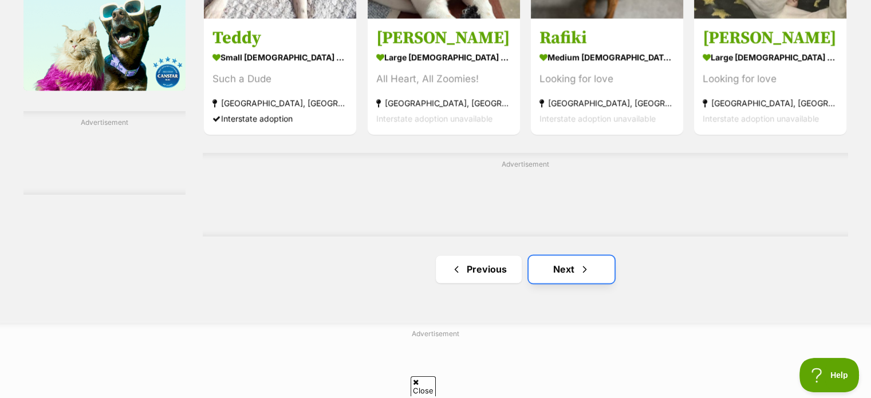
click at [549, 273] on link "Next" at bounding box center [572, 269] width 86 height 27
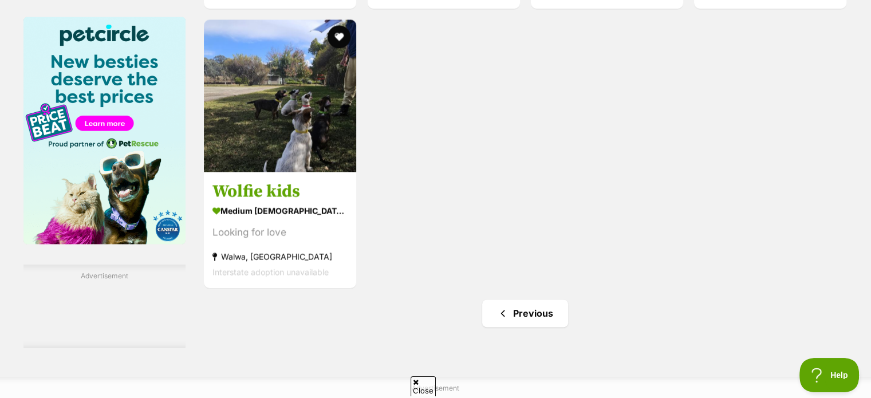
scroll to position [1718, 0]
